Goal: Check status: Verify the current state of an ongoing process or item

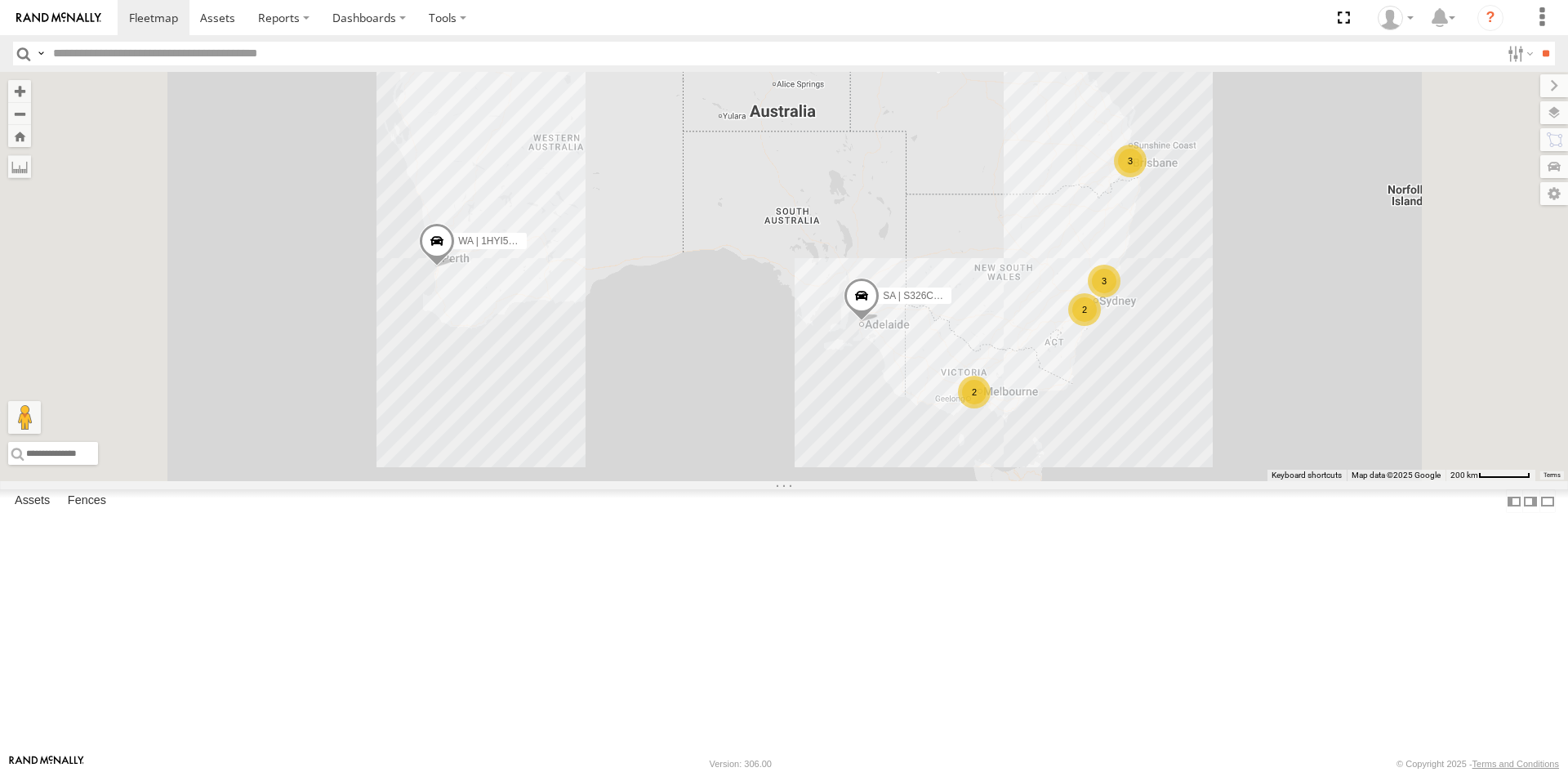
click at [0, 0] on div "QLD | BPH550 | Austin" at bounding box center [0, 0] width 0 height 0
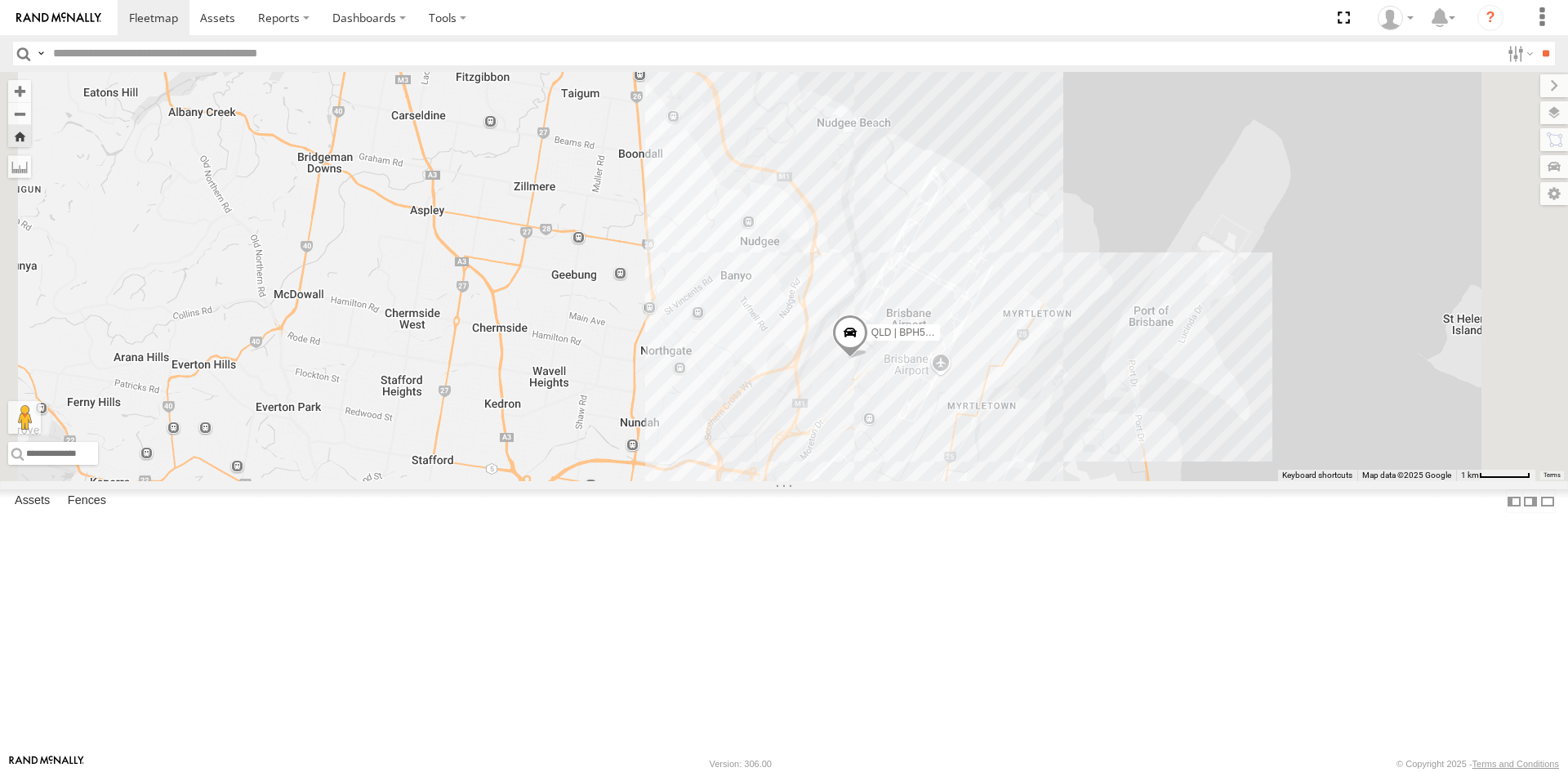
click at [868, 358] on span at bounding box center [850, 336] width 36 height 44
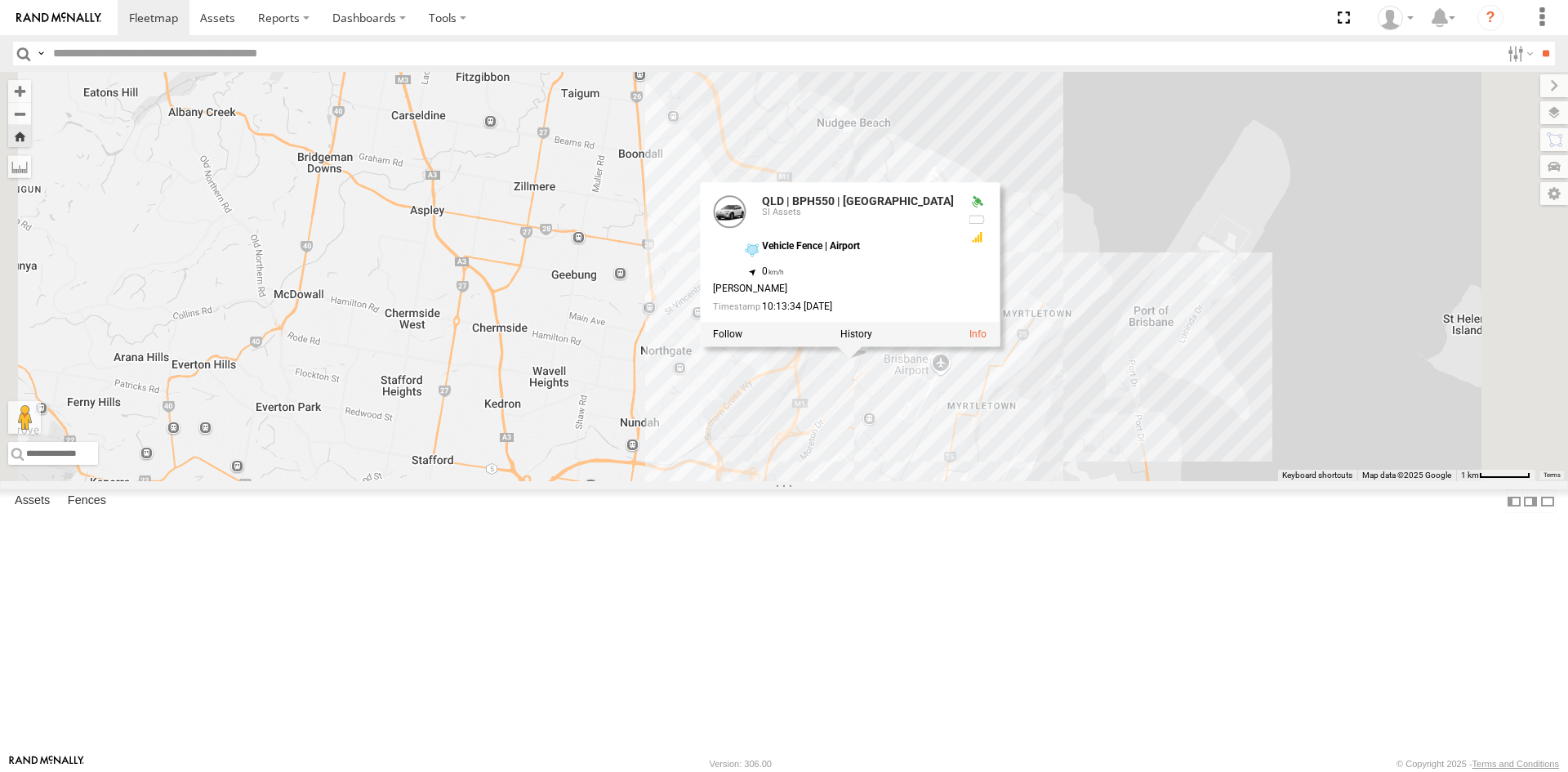
drag, startPoint x: 1148, startPoint y: 470, endPoint x: 1156, endPoint y: 458, distance: 14.4
click at [986, 339] on link at bounding box center [978, 333] width 17 height 11
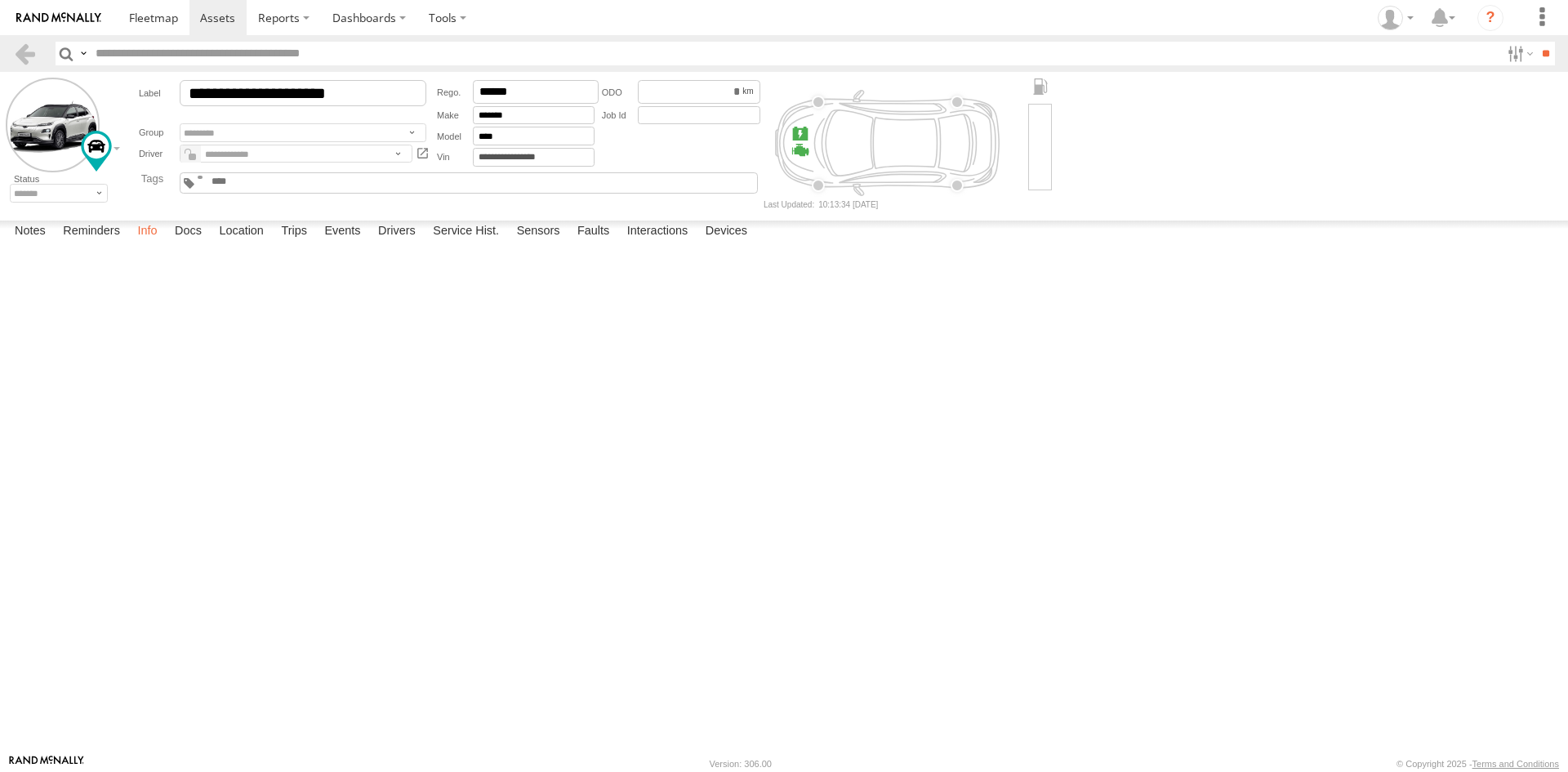
click at [158, 243] on label "Info" at bounding box center [147, 232] width 36 height 23
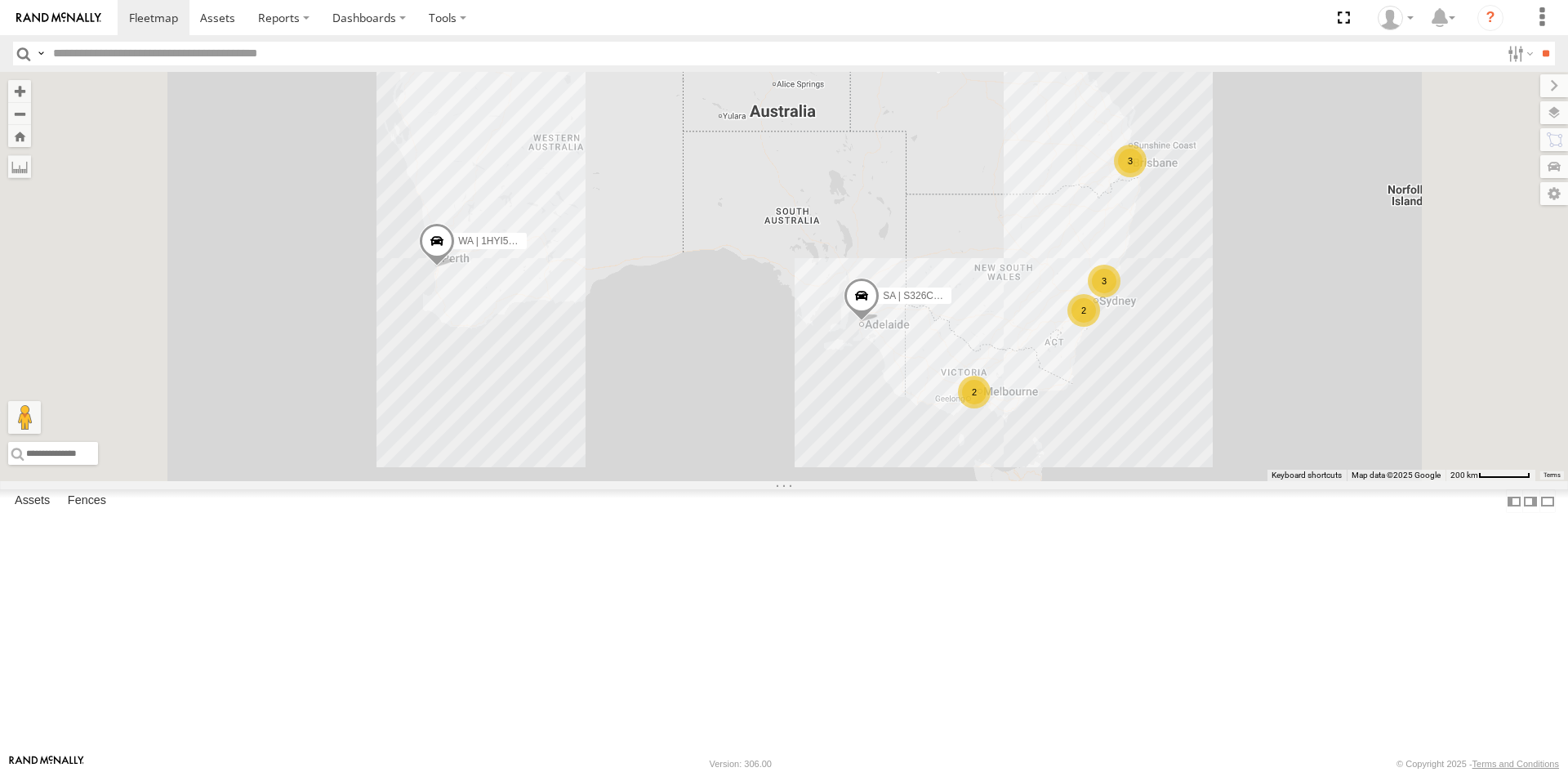
click at [0, 0] on div "SA | S326COA | Joseph SI Assets" at bounding box center [0, 0] width 0 height 0
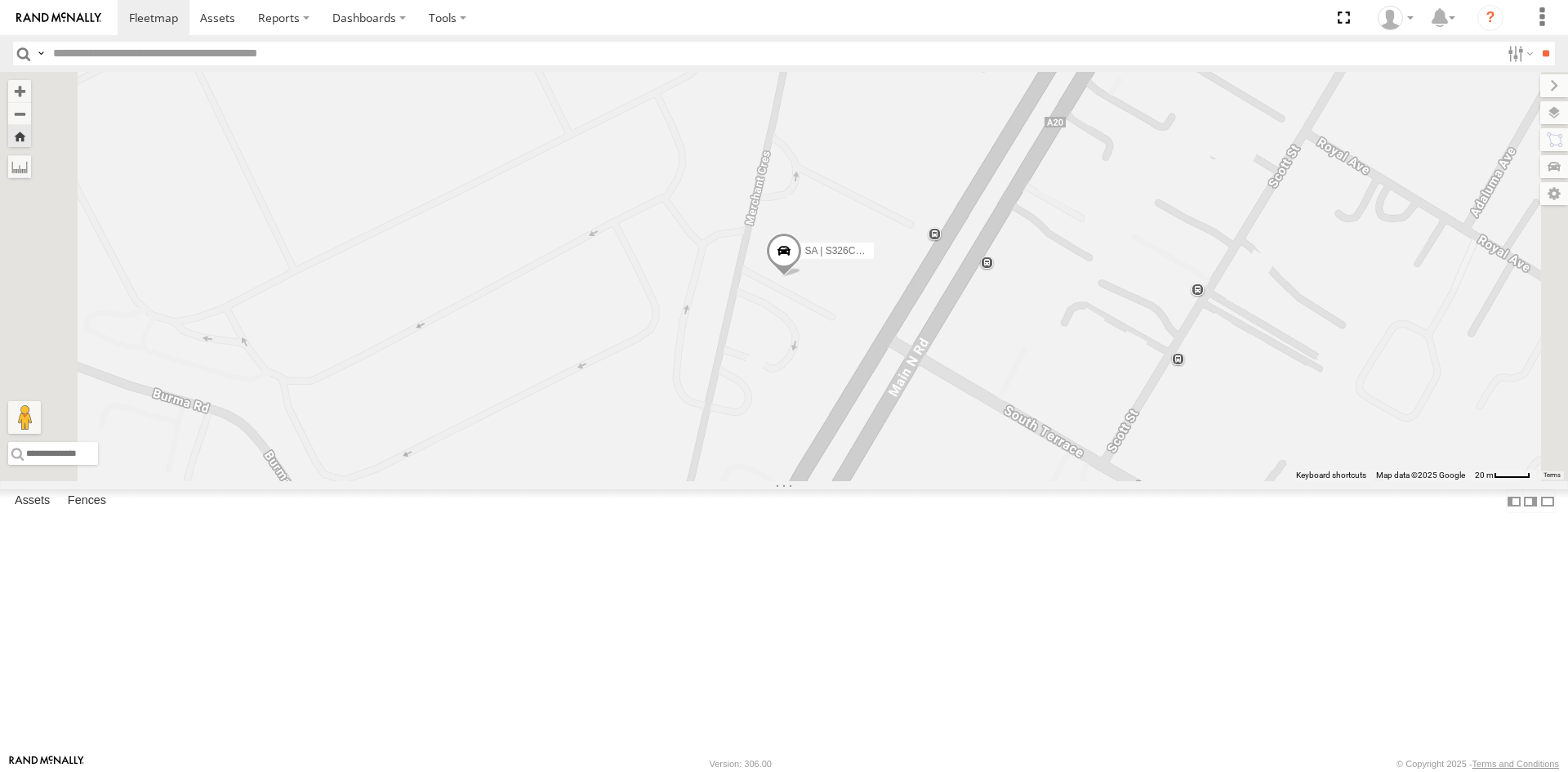
click at [0, 0] on div "SI Assets" at bounding box center [0, 0] width 0 height 0
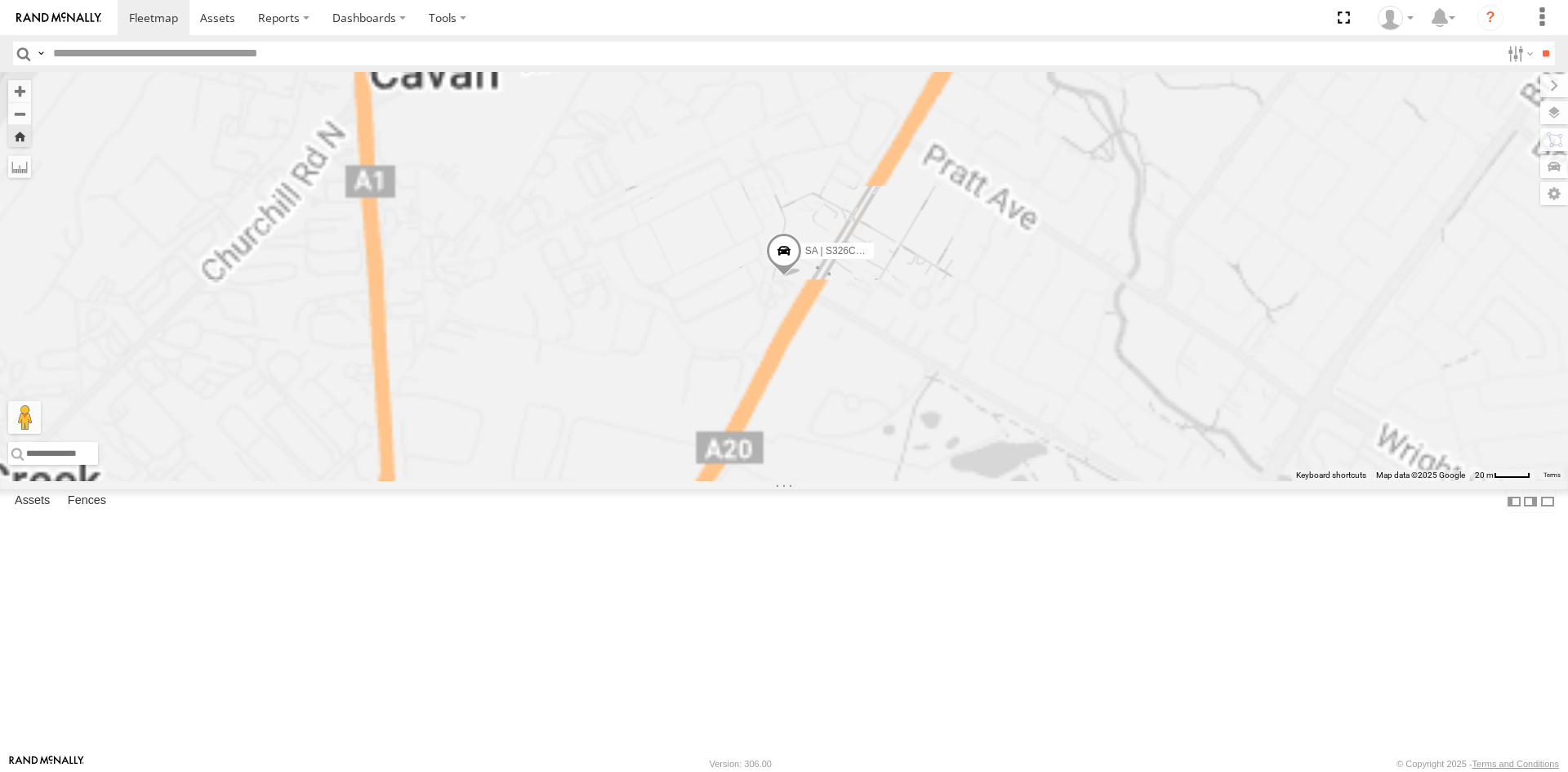
click at [0, 0] on div "SA | S326COA | Joseph" at bounding box center [0, 0] width 0 height 0
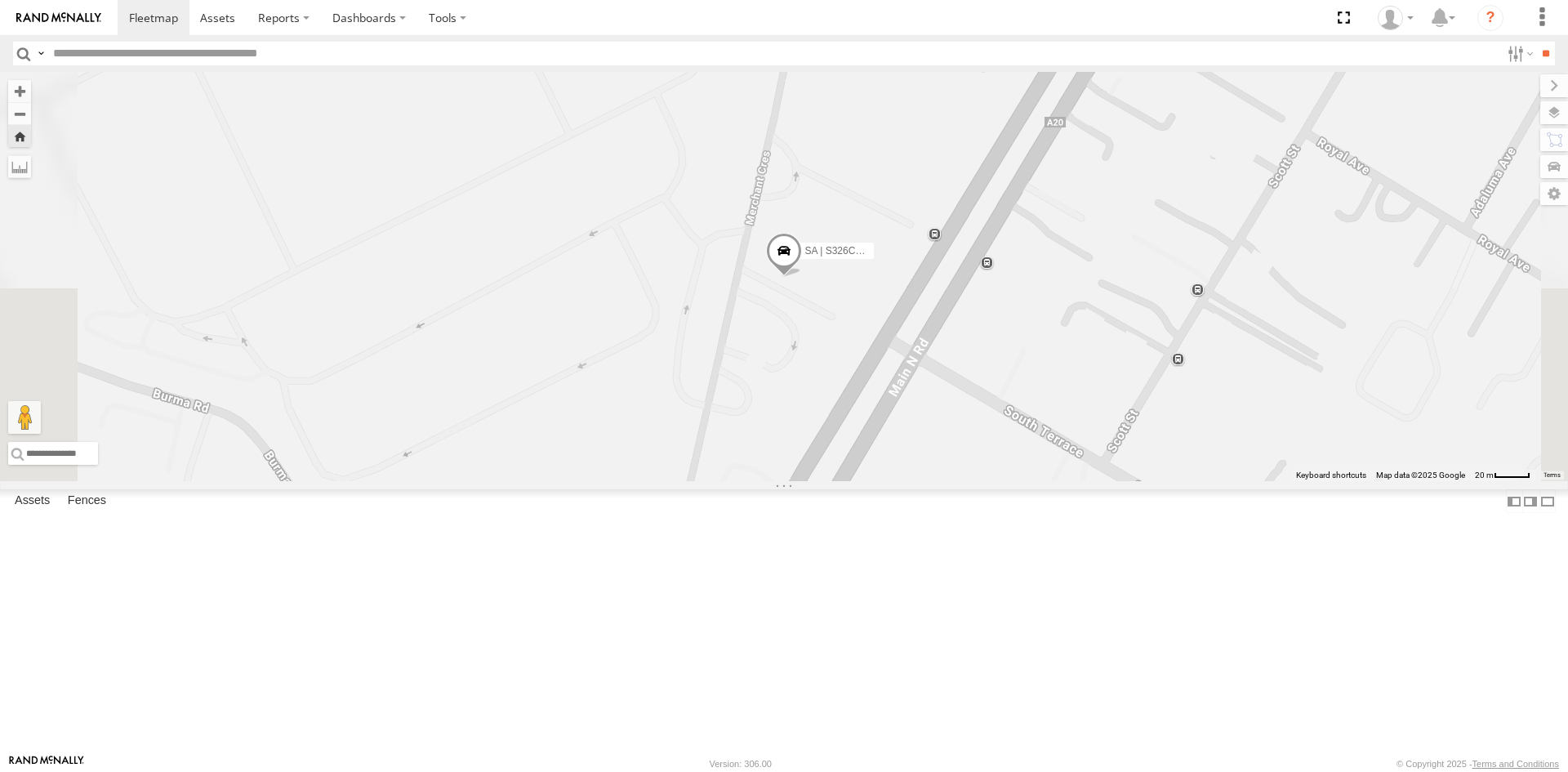
click at [802, 277] on span at bounding box center [784, 254] width 36 height 44
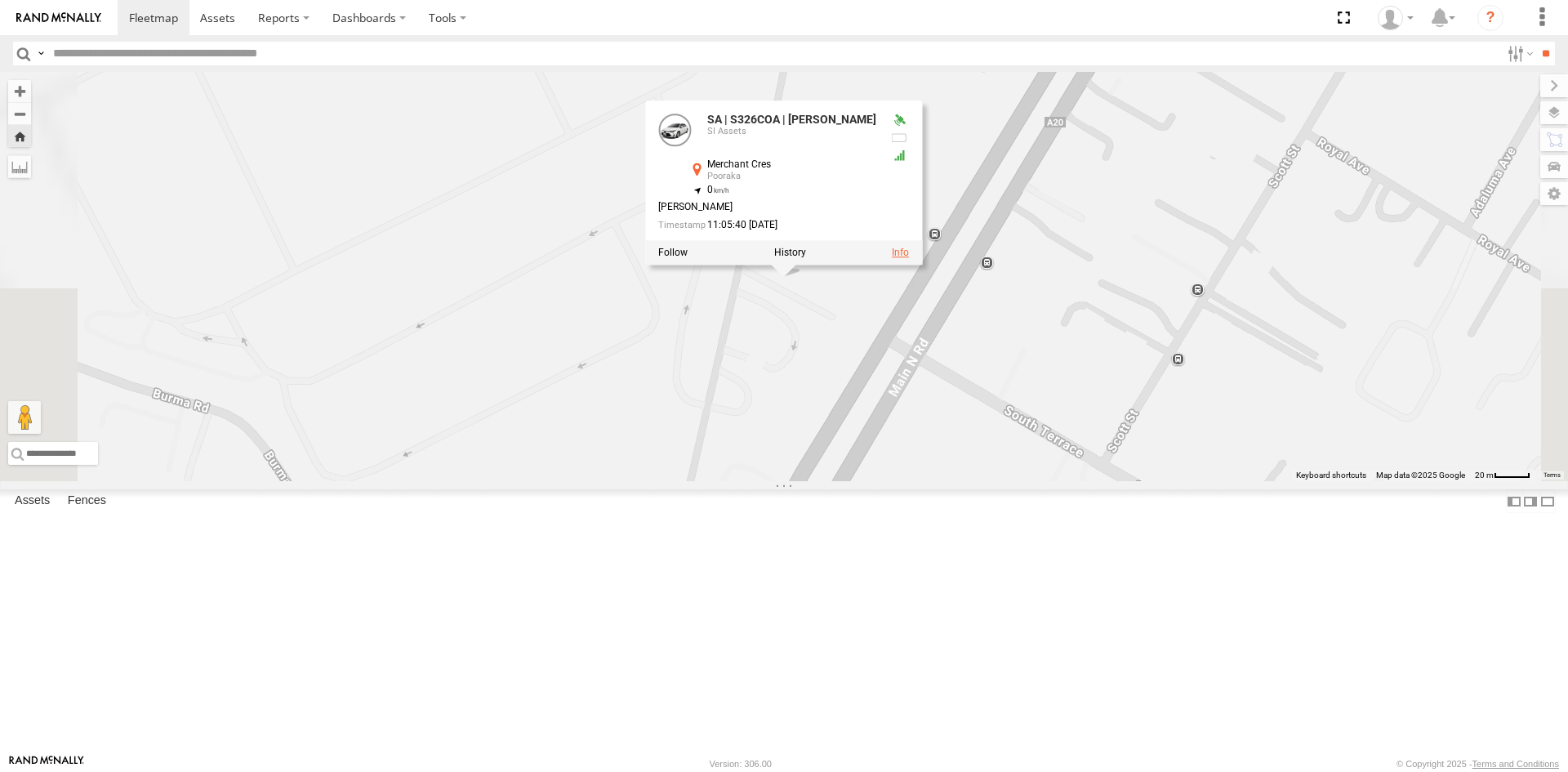
click at [909, 258] on link at bounding box center [900, 252] width 17 height 11
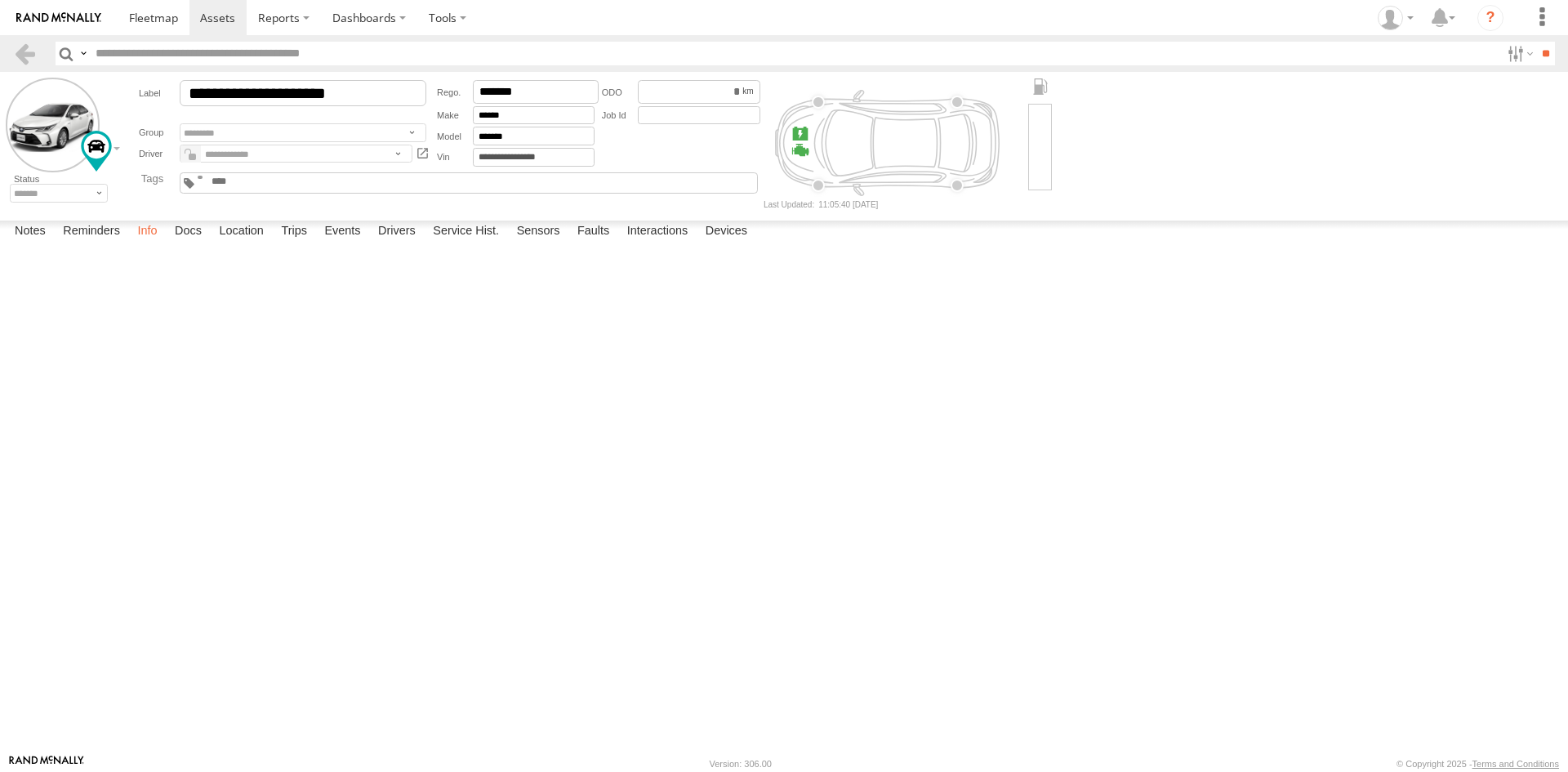
click at [147, 243] on label "Info" at bounding box center [147, 232] width 36 height 23
